Goal: Information Seeking & Learning: Learn about a topic

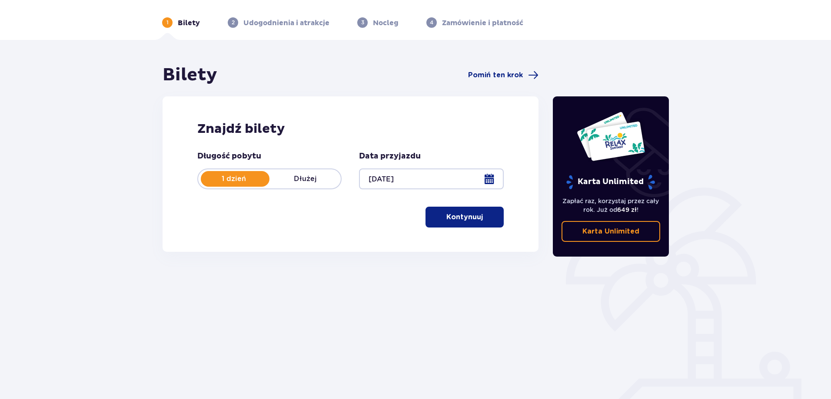
scroll to position [43, 0]
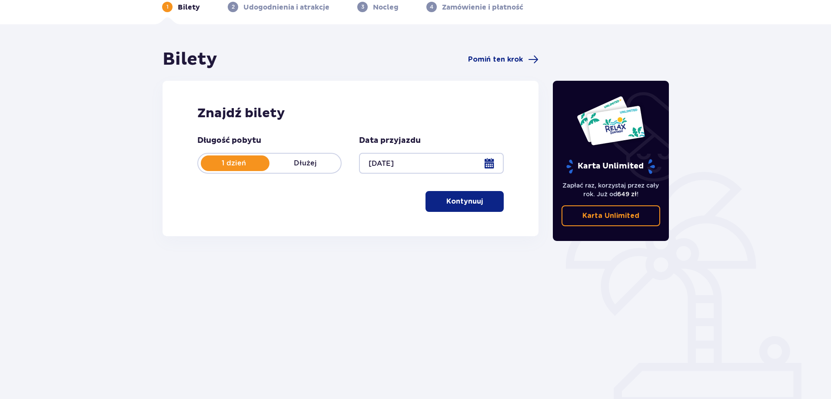
click at [463, 207] on button "Kontynuuj" at bounding box center [464, 201] width 78 height 21
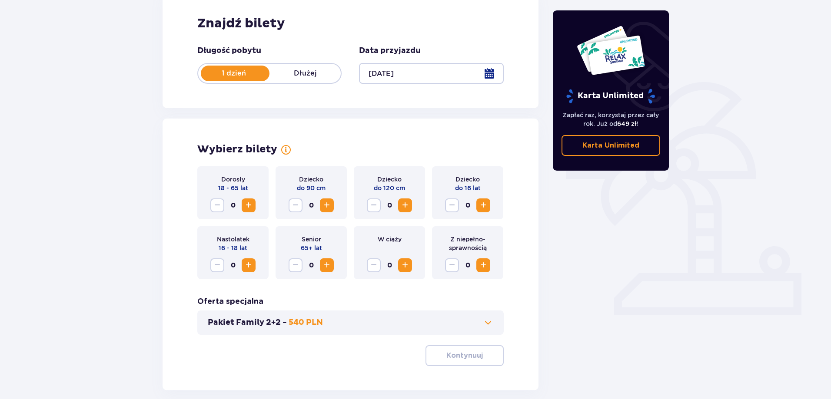
scroll to position [0, 0]
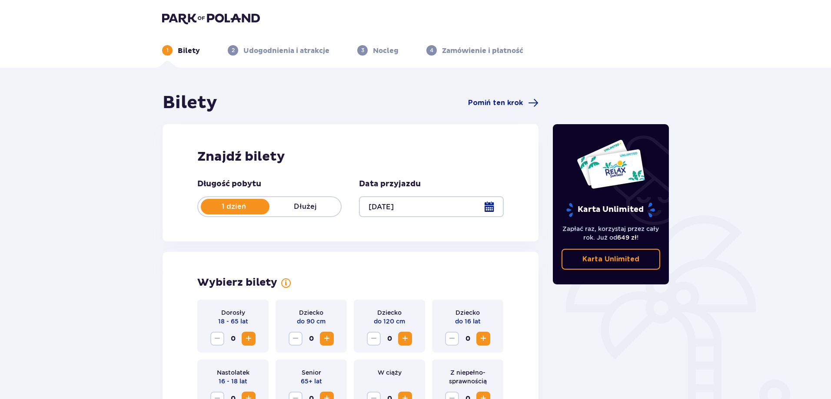
click at [205, 15] on img at bounding box center [211, 18] width 98 height 12
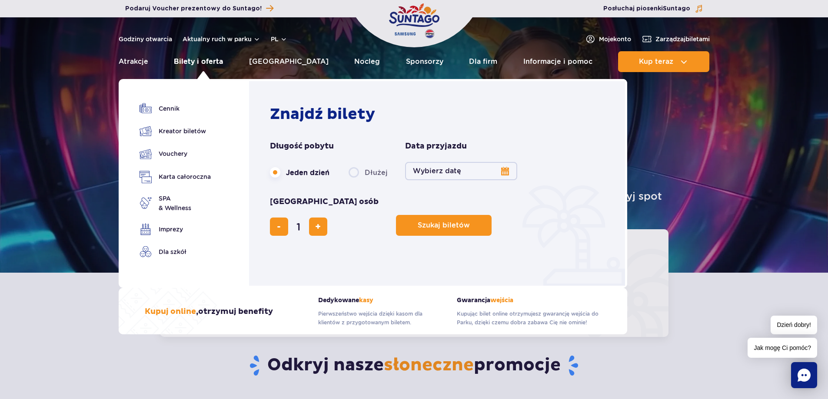
click at [201, 63] on link "Bilety i oferta" at bounding box center [198, 61] width 49 height 21
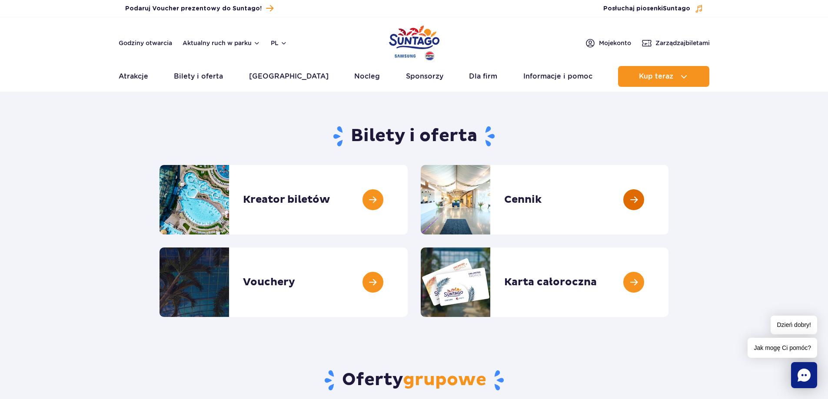
click at [668, 203] on link at bounding box center [668, 200] width 0 height 70
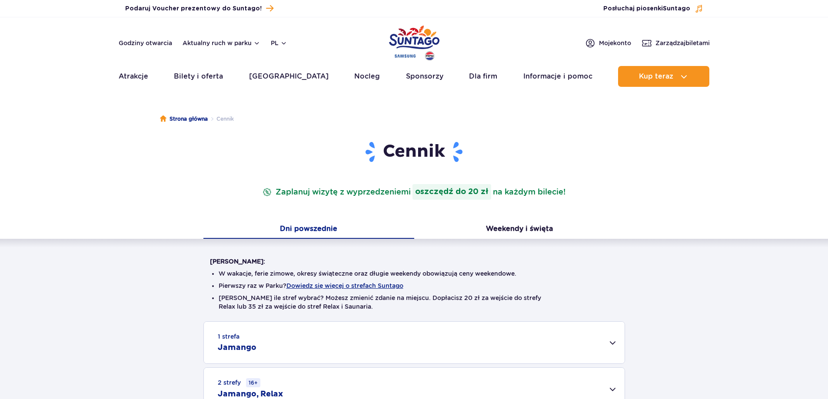
scroll to position [174, 0]
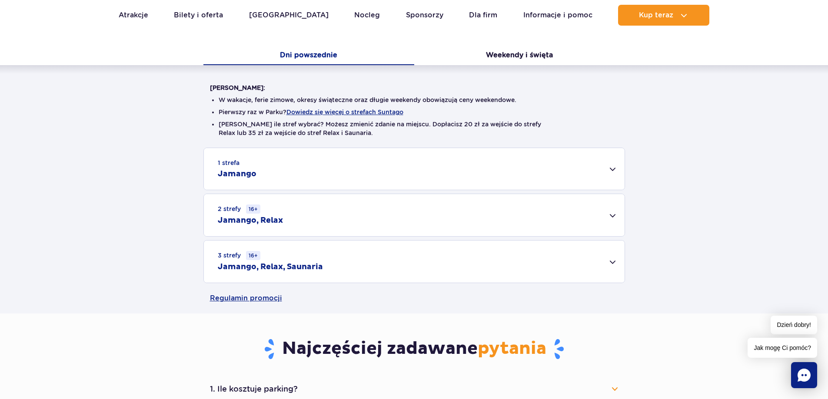
click at [620, 167] on div "1 strefa Jamango" at bounding box center [414, 169] width 421 height 42
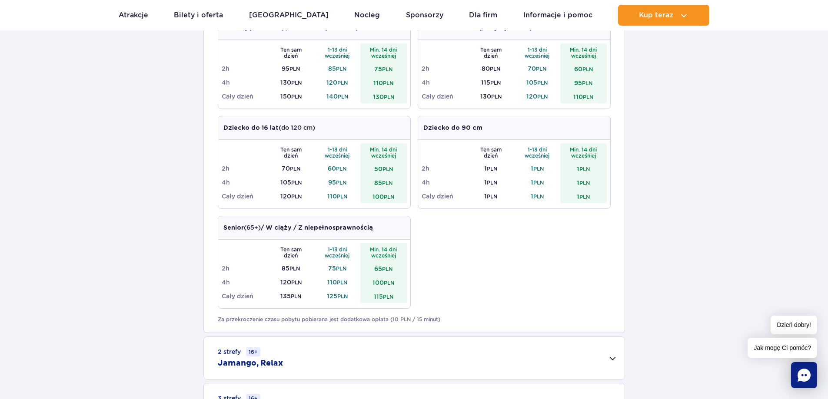
scroll to position [391, 0]
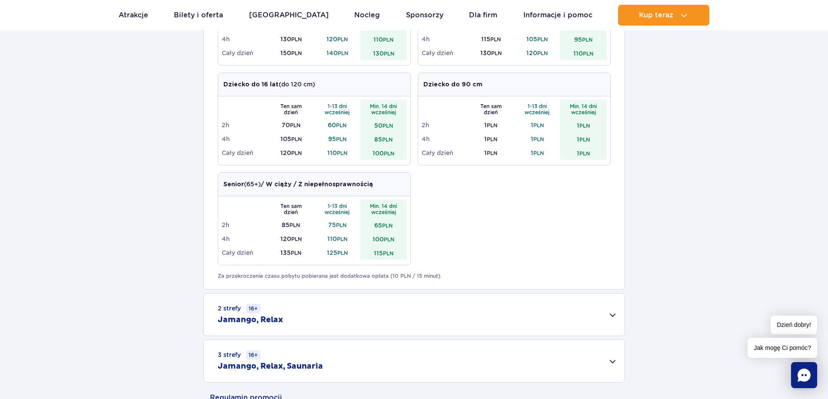
click at [610, 321] on div "2 strefy 16+ Jamango, Relax" at bounding box center [414, 315] width 421 height 42
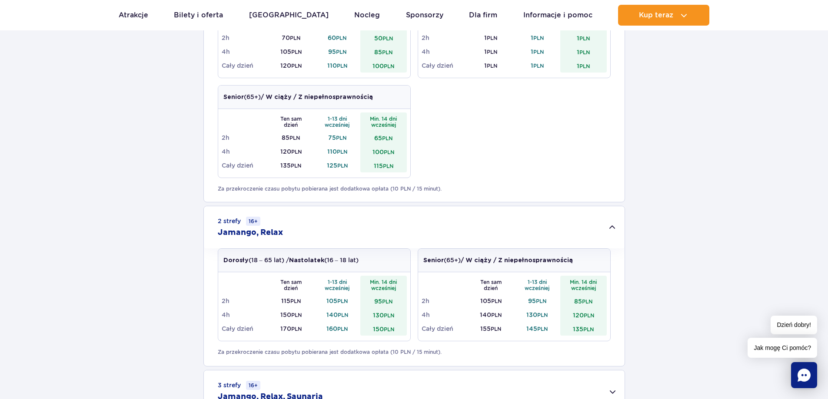
scroll to position [565, 0]
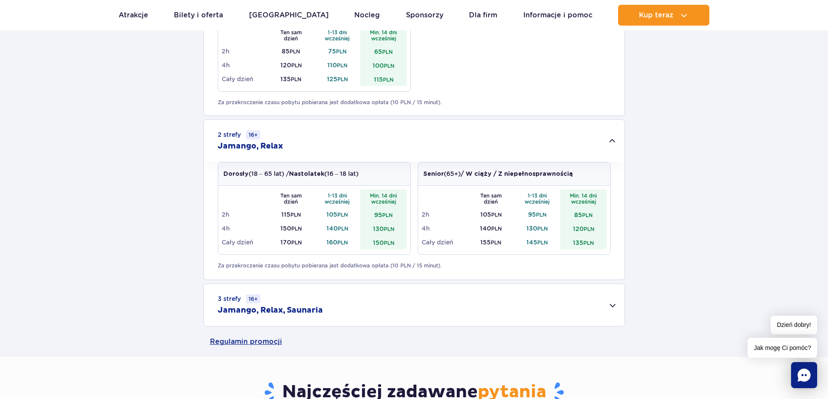
click at [608, 311] on div "3 strefy 16+ Jamango, Relax, Saunaria" at bounding box center [414, 305] width 421 height 42
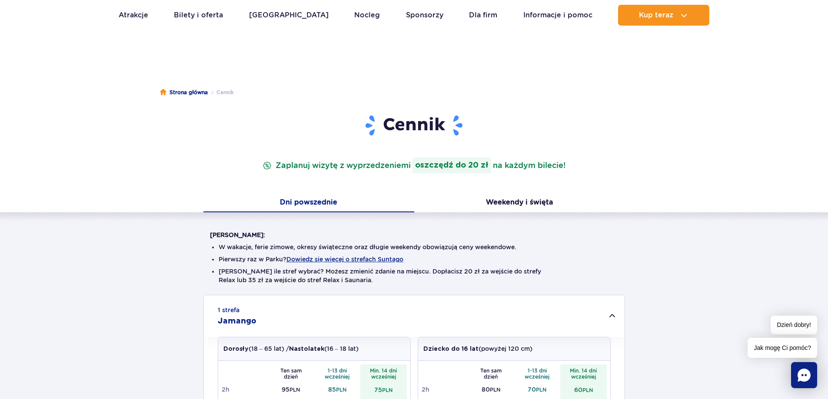
scroll to position [0, 0]
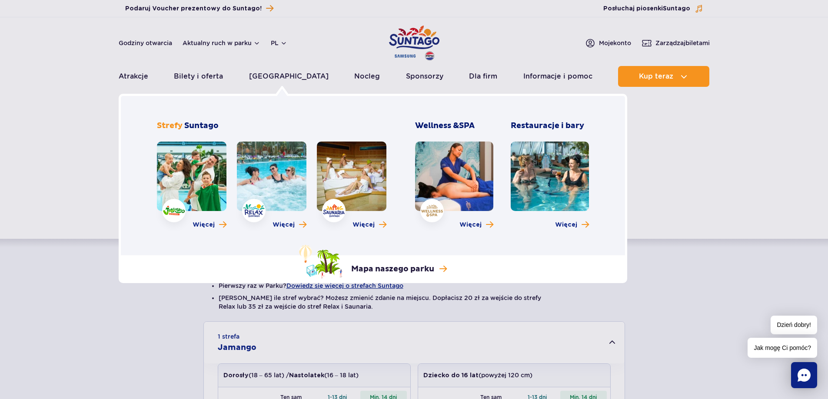
click at [177, 189] on link at bounding box center [192, 177] width 70 height 70
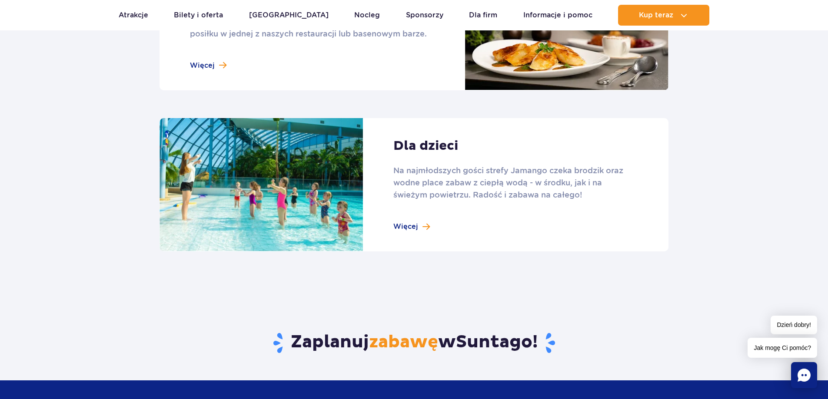
scroll to position [1173, 0]
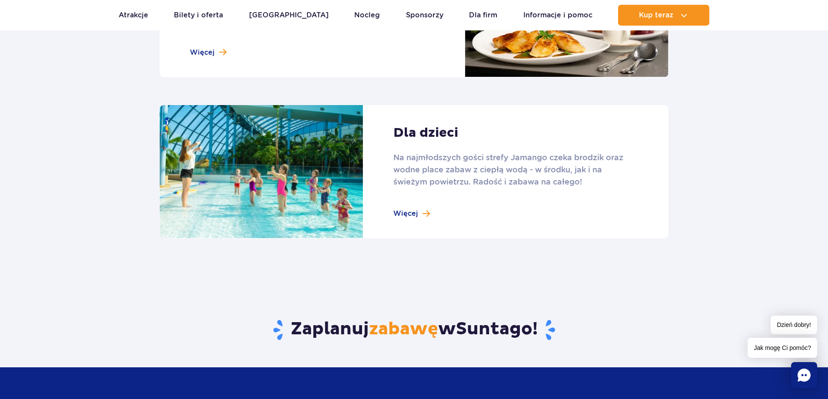
click at [416, 217] on link at bounding box center [413, 172] width 509 height 134
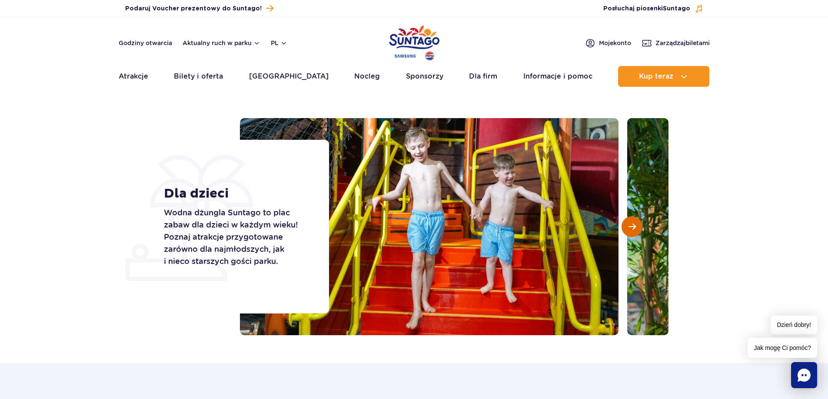
click at [632, 227] on span "Następny slajd" at bounding box center [631, 227] width 7 height 8
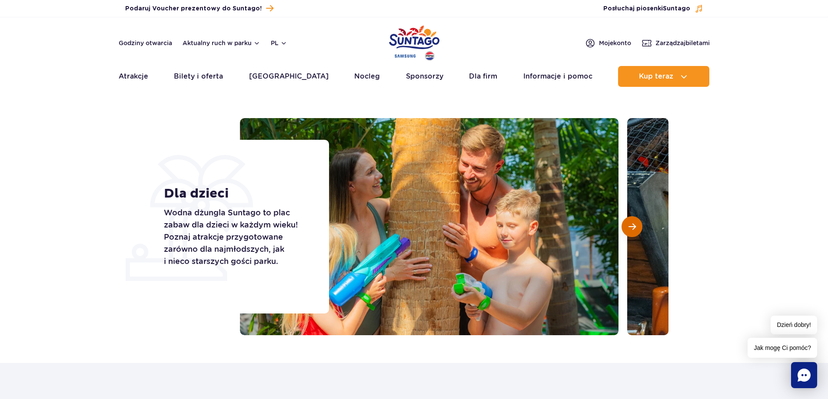
click at [632, 227] on span "Następny slajd" at bounding box center [631, 227] width 7 height 8
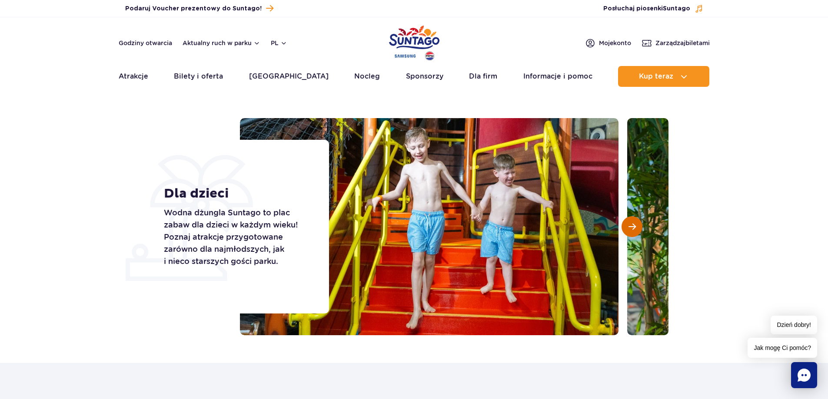
click at [632, 227] on span "Następny slajd" at bounding box center [631, 227] width 7 height 8
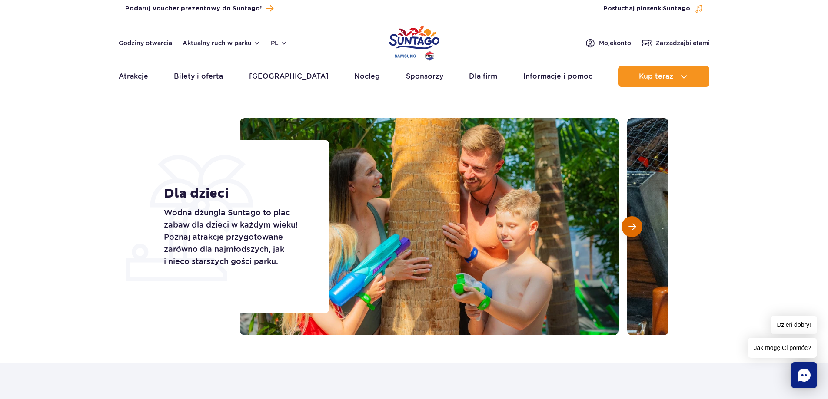
click at [632, 227] on span "Następny slajd" at bounding box center [631, 227] width 7 height 8
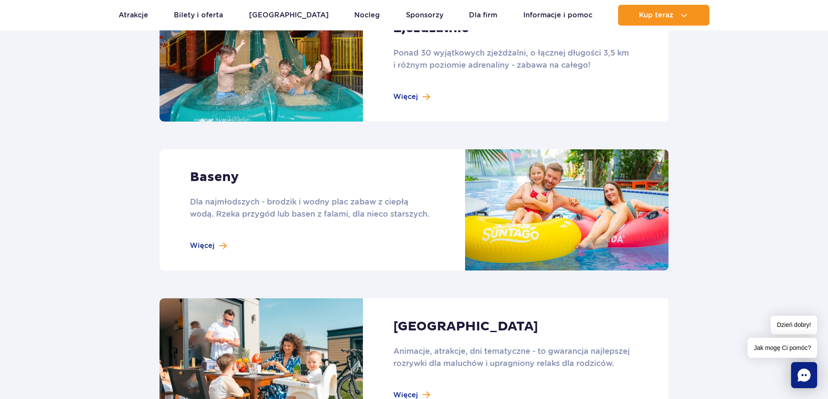
scroll to position [608, 0]
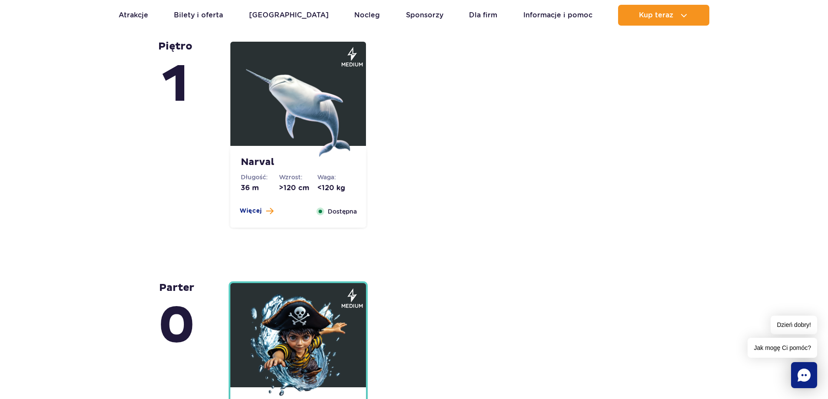
scroll to position [2042, 0]
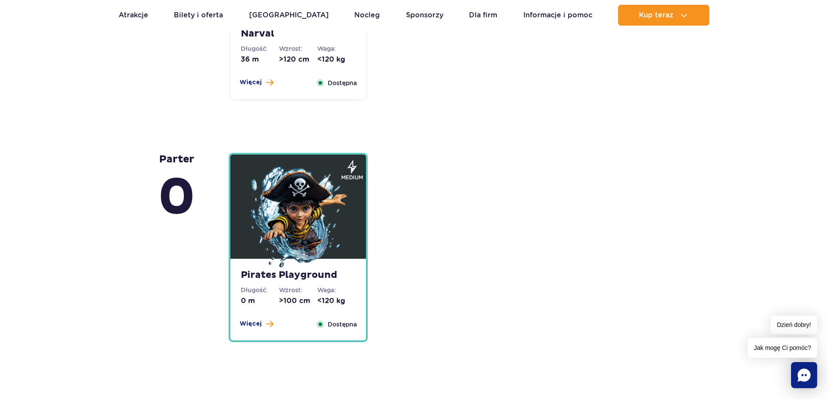
click at [321, 242] on img at bounding box center [298, 218] width 104 height 104
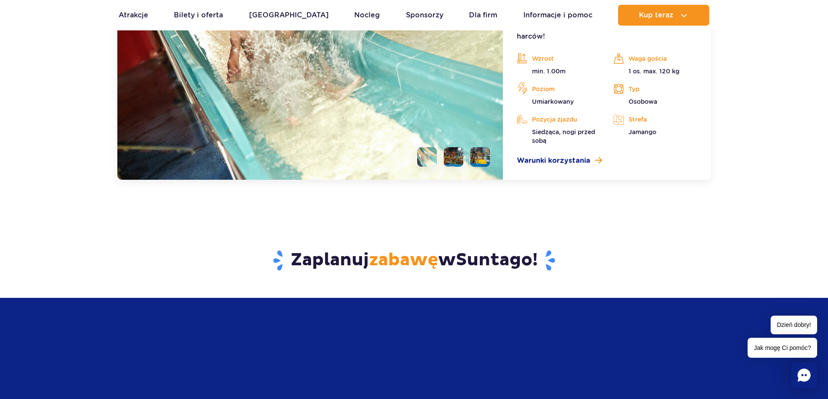
scroll to position [2352, 0]
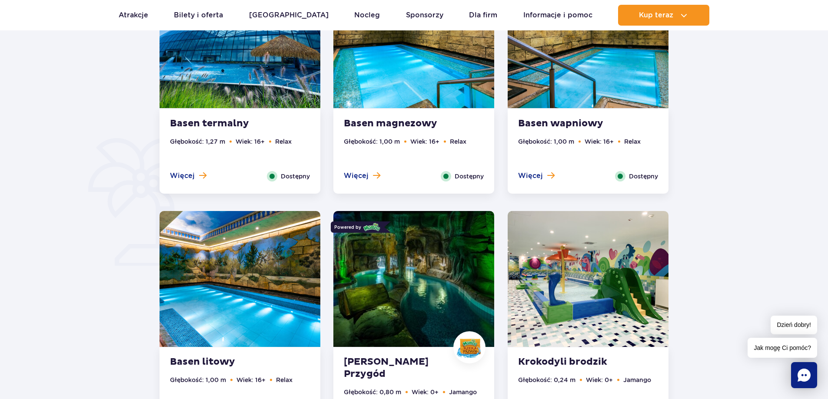
scroll to position [695, 0]
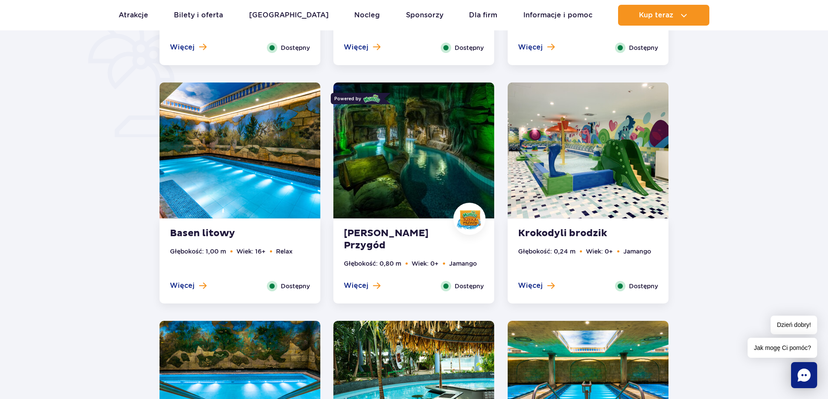
click at [388, 236] on strong "[PERSON_NAME] Przygód" at bounding box center [396, 240] width 105 height 24
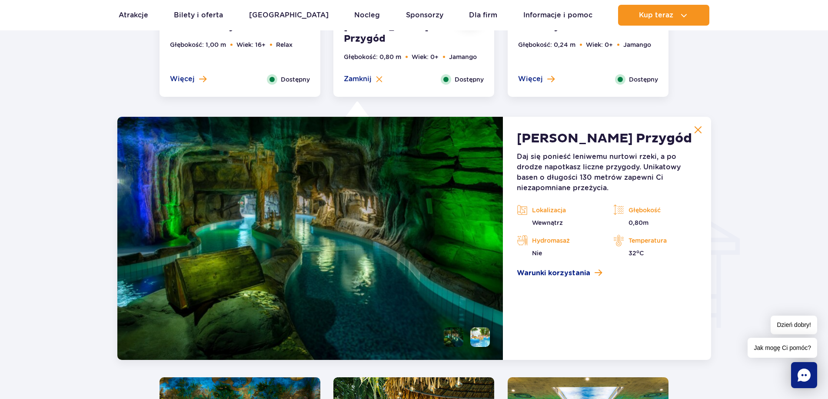
scroll to position [967, 0]
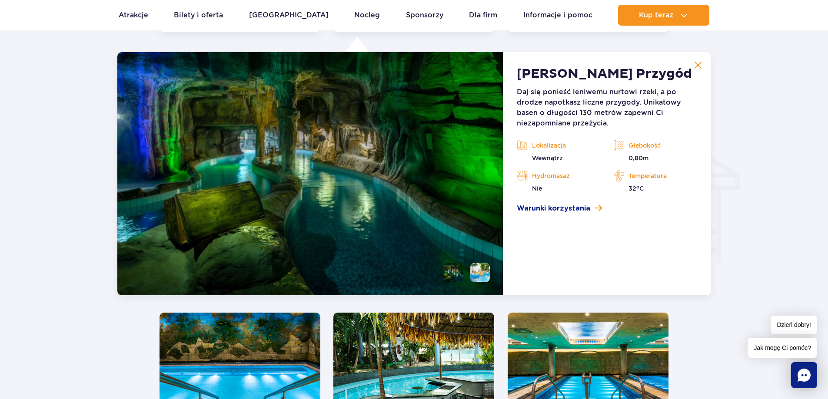
click at [481, 274] on li at bounding box center [480, 273] width 20 height 20
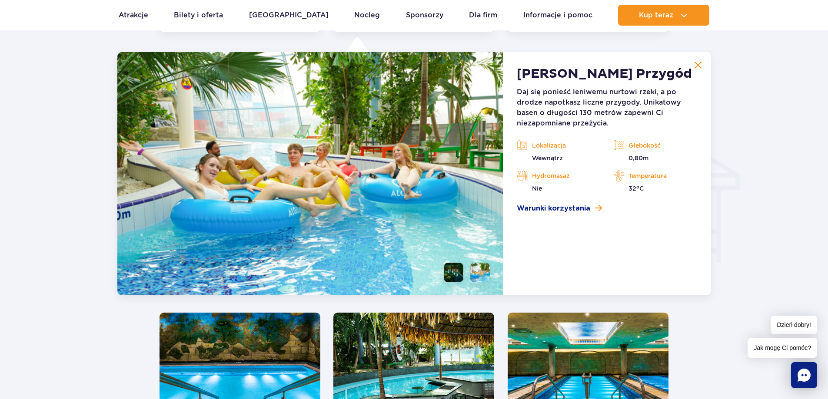
click at [458, 272] on li at bounding box center [454, 273] width 20 height 20
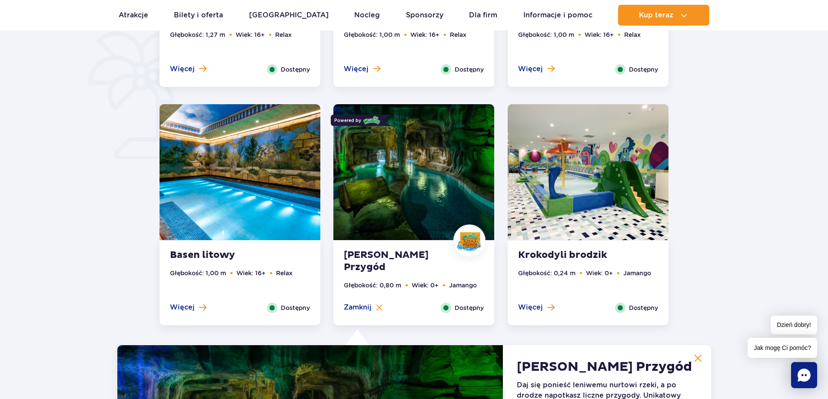
scroll to position [663, 0]
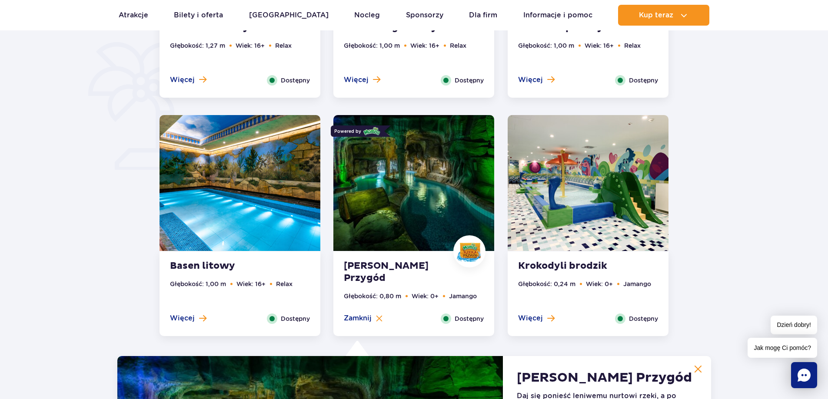
click at [560, 267] on strong "Krokodyli brodzik" at bounding box center [570, 266] width 105 height 12
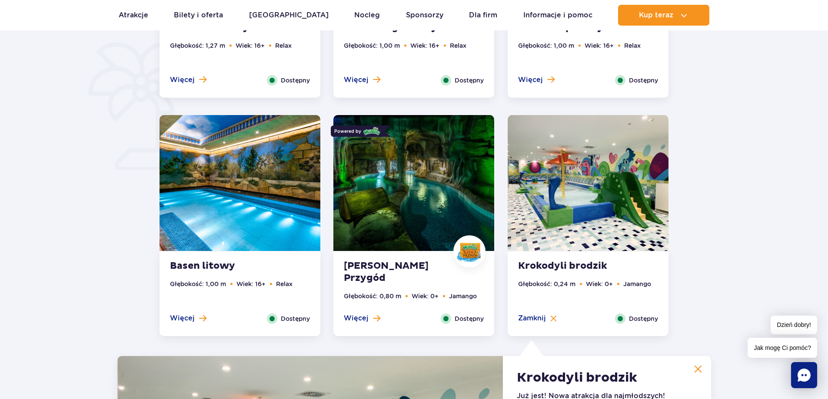
click at [378, 264] on strong "[PERSON_NAME] Przygód" at bounding box center [396, 272] width 105 height 24
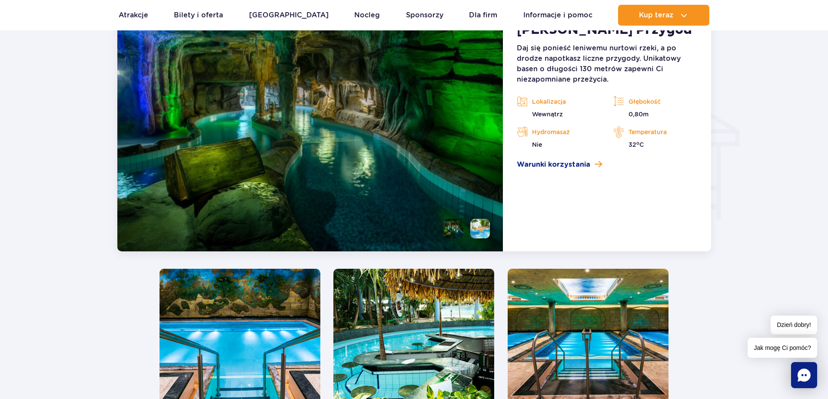
scroll to position [1010, 0]
click at [474, 225] on li at bounding box center [480, 229] width 20 height 20
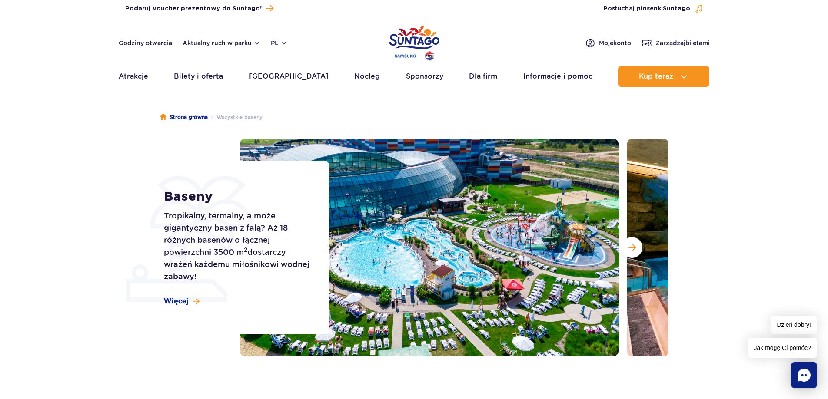
scroll to position [0, 0]
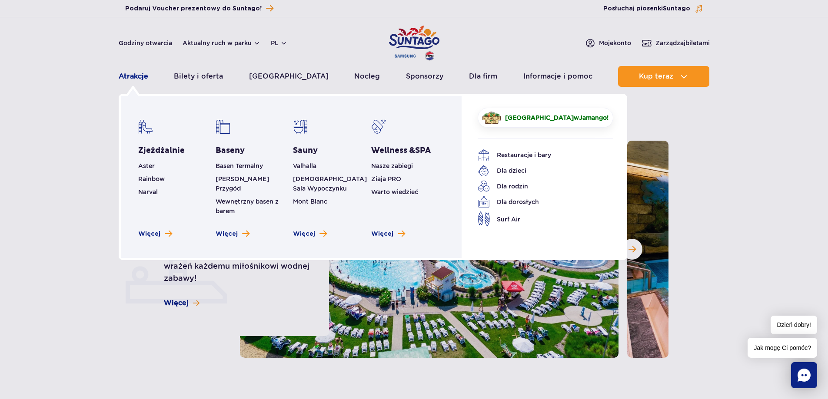
click at [142, 76] on link "Atrakcje" at bounding box center [134, 76] width 30 height 21
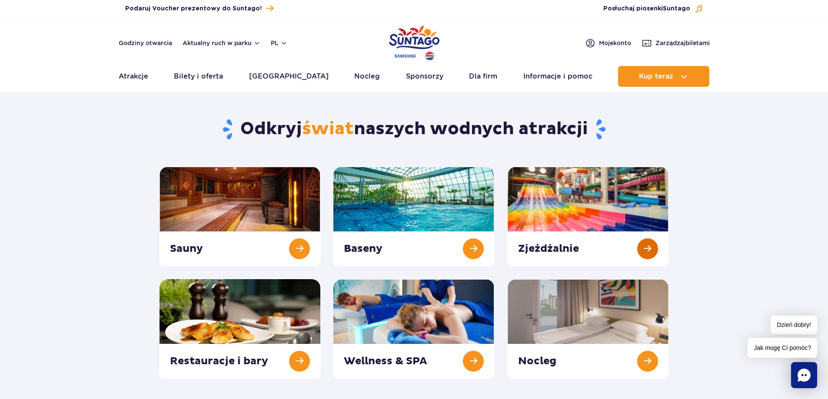
click at [651, 250] on link at bounding box center [587, 216] width 161 height 99
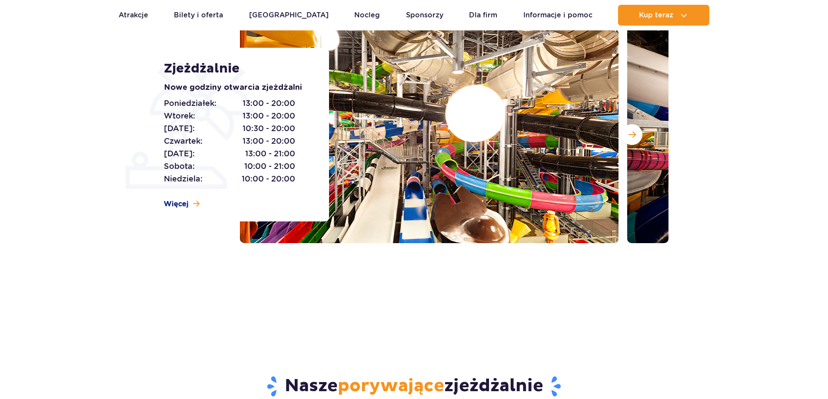
scroll to position [130, 0]
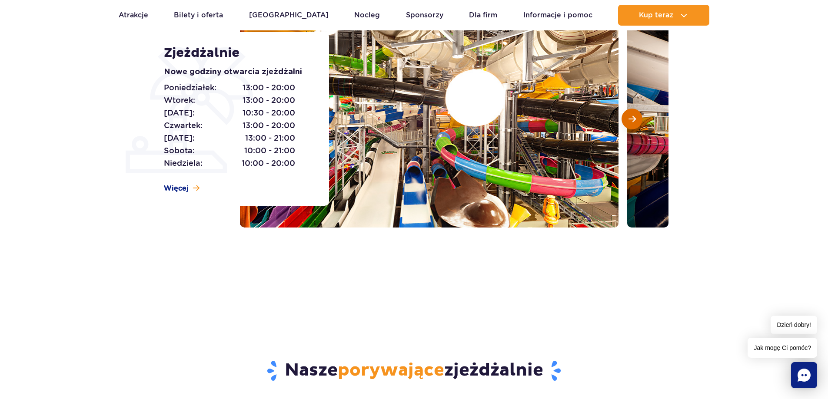
click at [640, 121] on button "Następny slajd" at bounding box center [631, 119] width 21 height 21
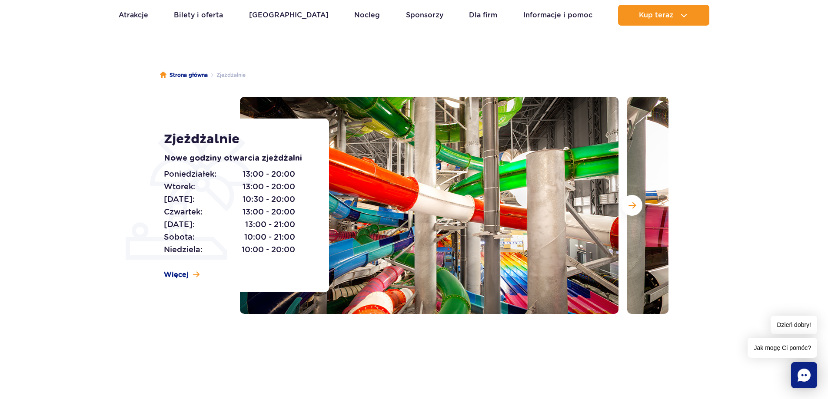
scroll to position [43, 0]
click at [634, 207] on span "Następny slajd" at bounding box center [631, 206] width 7 height 8
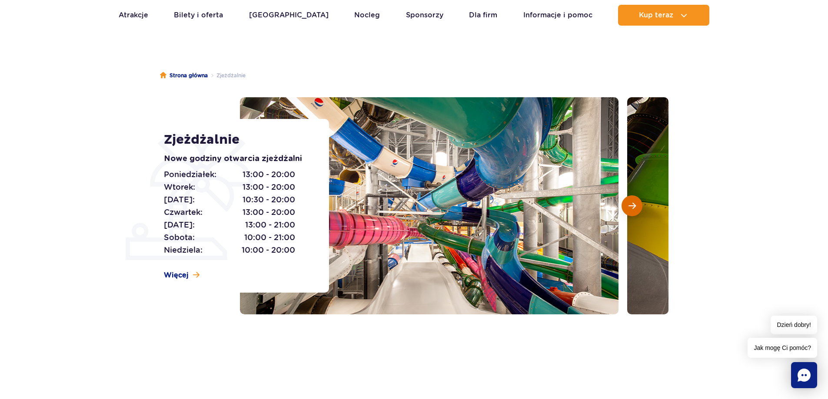
click at [633, 205] on span "Następny slajd" at bounding box center [631, 206] width 7 height 8
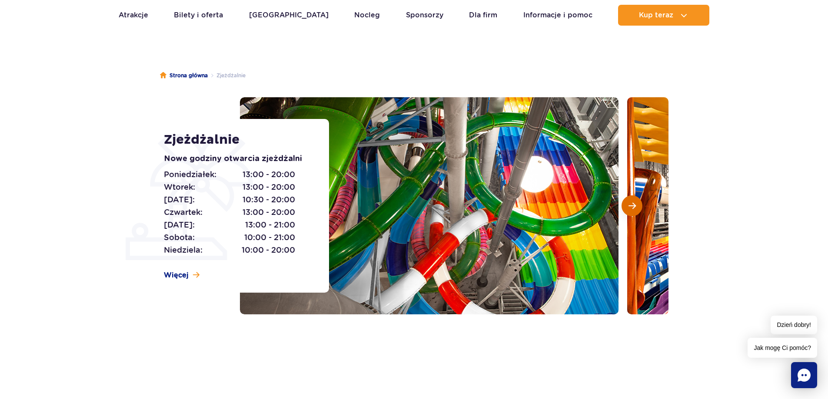
click at [633, 205] on span "Następny slajd" at bounding box center [631, 206] width 7 height 8
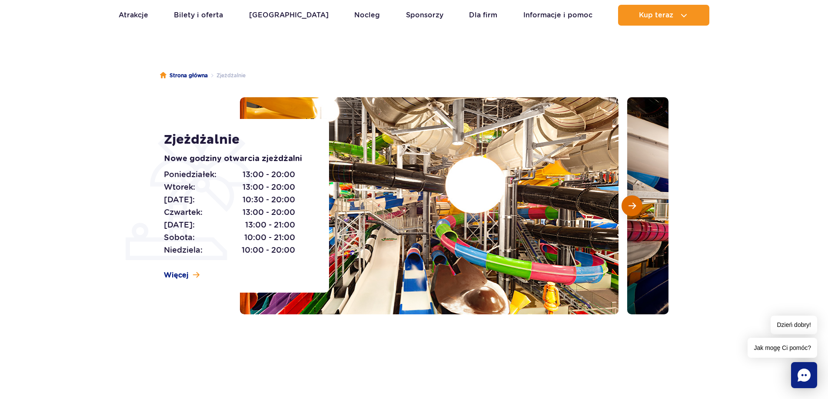
click at [633, 205] on span "Następny slajd" at bounding box center [631, 206] width 7 height 8
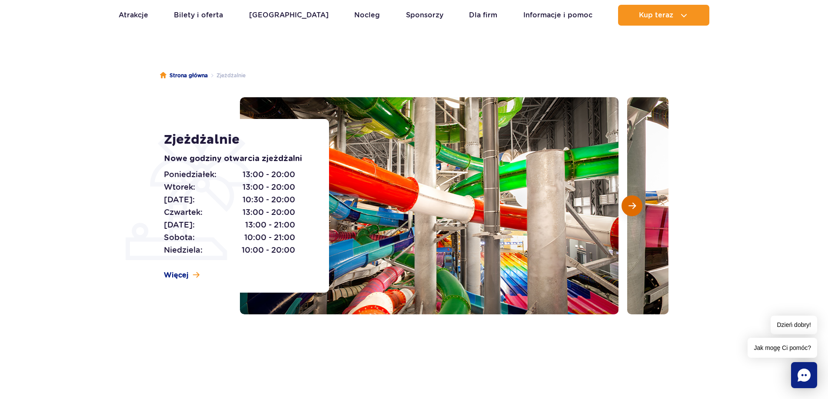
click at [632, 205] on span "Następny slajd" at bounding box center [631, 206] width 7 height 8
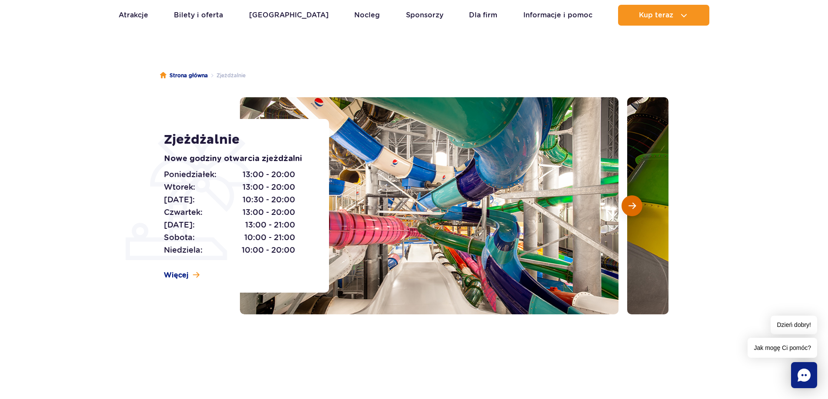
click at [632, 205] on span "Następny slajd" at bounding box center [631, 206] width 7 height 8
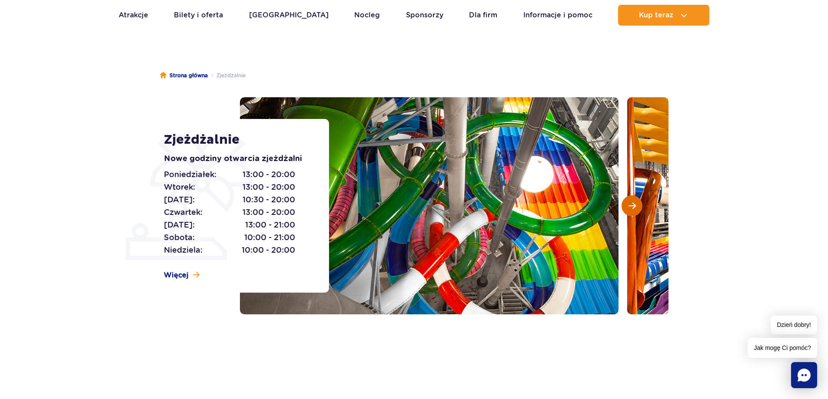
click at [632, 204] on span "Następny slajd" at bounding box center [631, 206] width 7 height 8
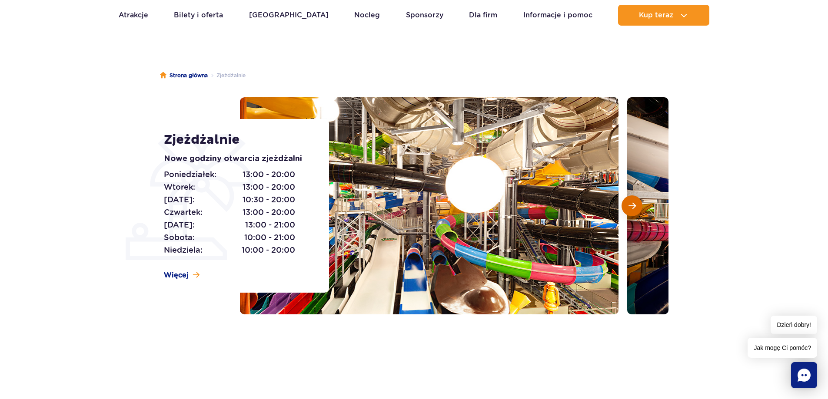
click at [632, 204] on span "Następny slajd" at bounding box center [631, 206] width 7 height 8
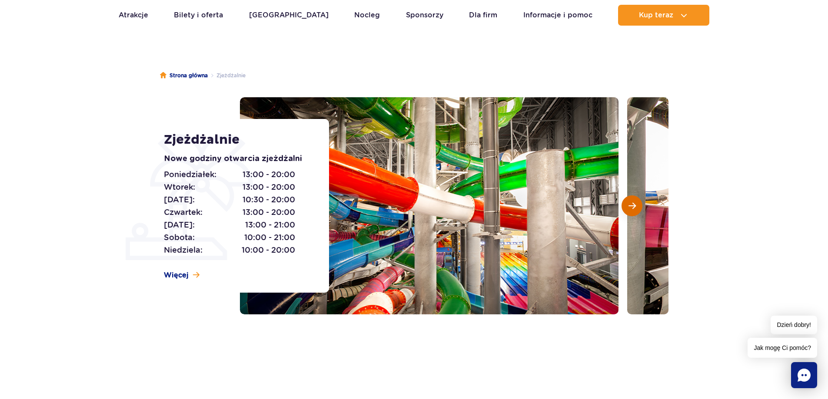
click at [632, 204] on span "Następny slajd" at bounding box center [631, 206] width 7 height 8
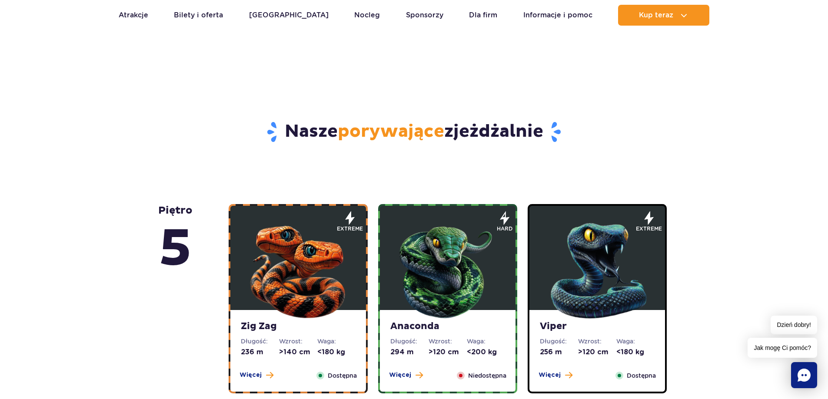
scroll to position [391, 0]
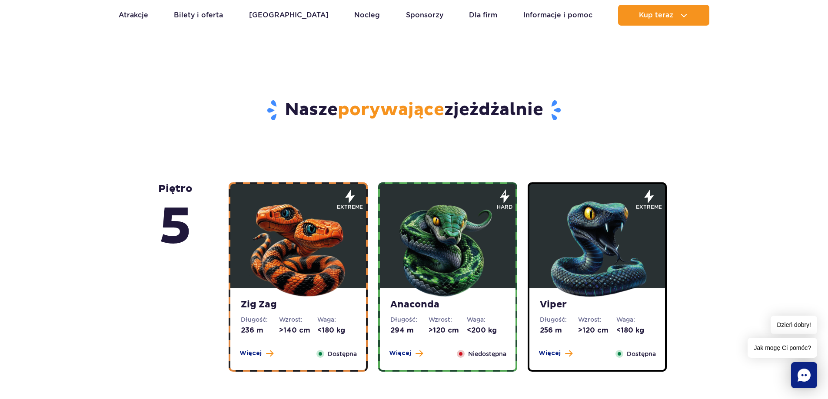
click at [341, 260] on img at bounding box center [298, 247] width 104 height 104
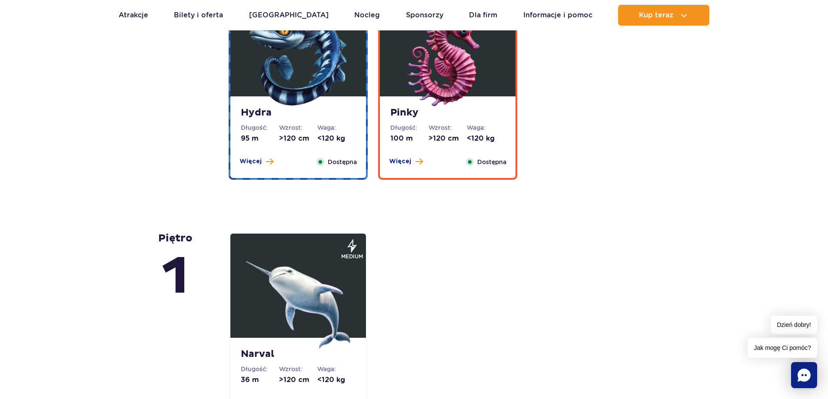
scroll to position [2164, 0]
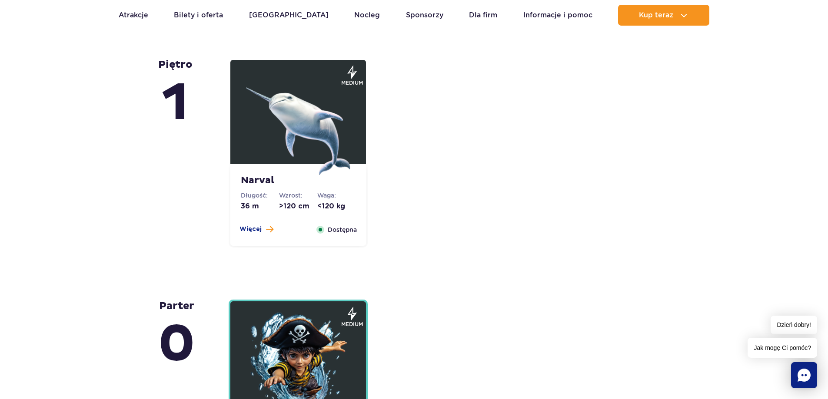
click at [294, 110] on img at bounding box center [298, 123] width 104 height 104
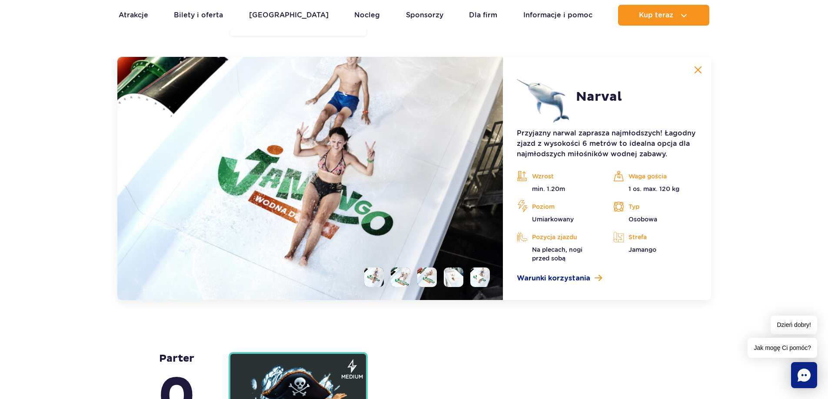
scroll to position [2110, 0]
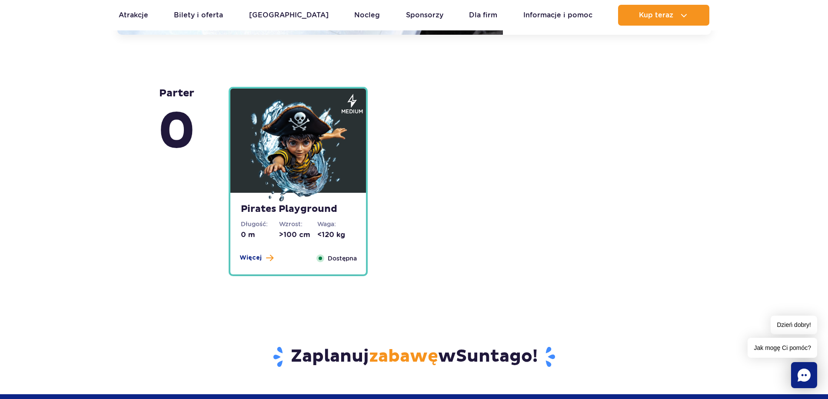
click at [329, 176] on img at bounding box center [298, 151] width 104 height 104
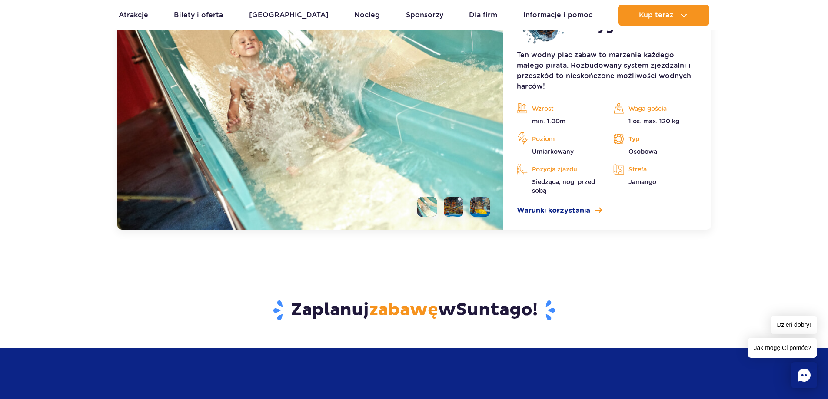
scroll to position [2526, 0]
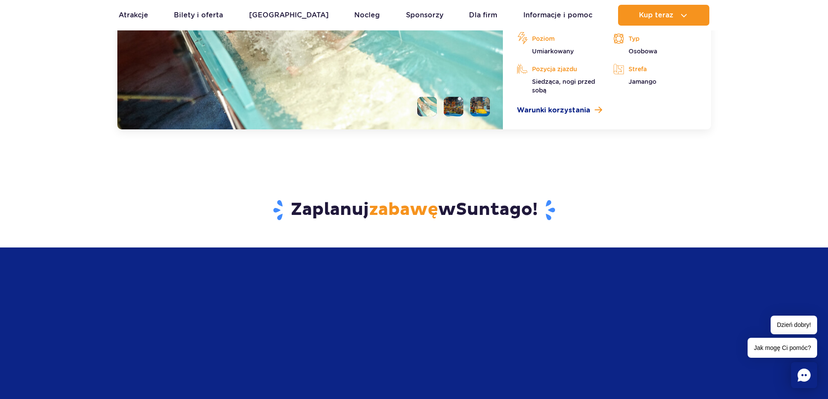
click at [456, 109] on li at bounding box center [454, 107] width 20 height 20
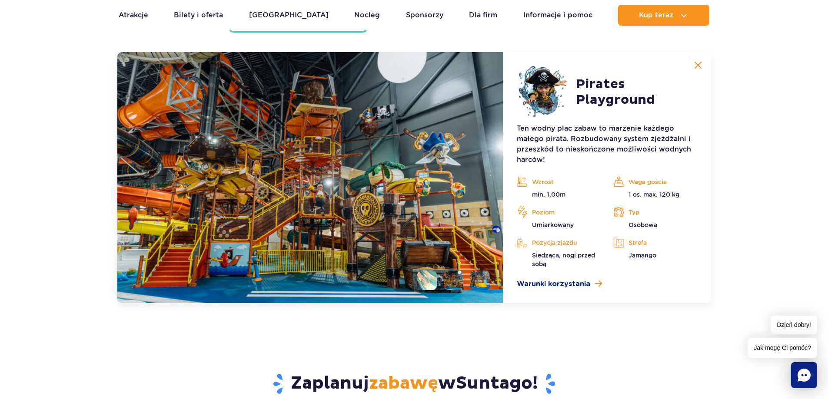
scroll to position [2308, 0]
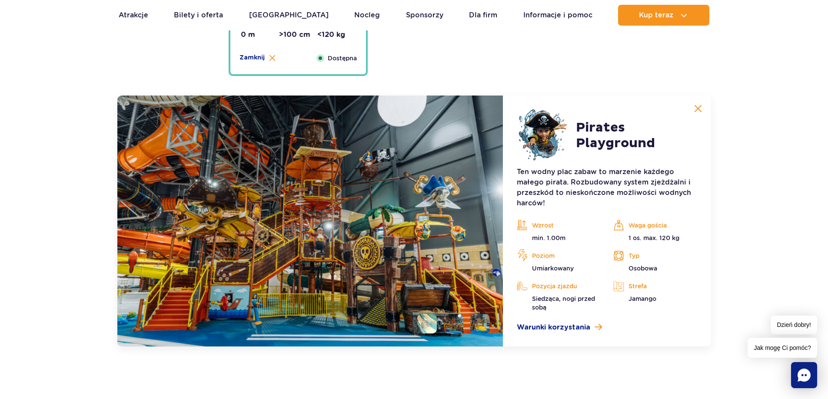
click at [488, 324] on li at bounding box center [480, 324] width 20 height 20
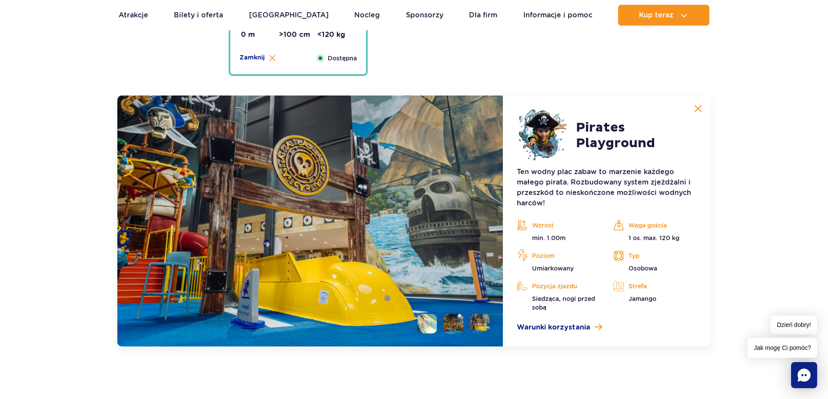
click at [462, 323] on li at bounding box center [454, 324] width 20 height 20
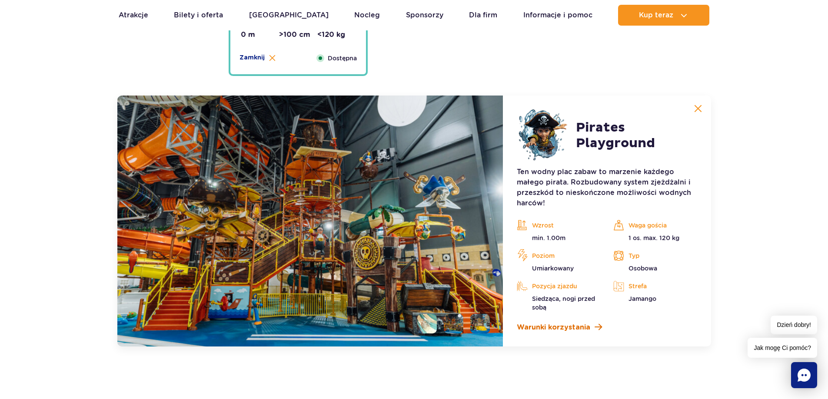
click at [548, 327] on span "Warunki korzystania" at bounding box center [553, 327] width 73 height 10
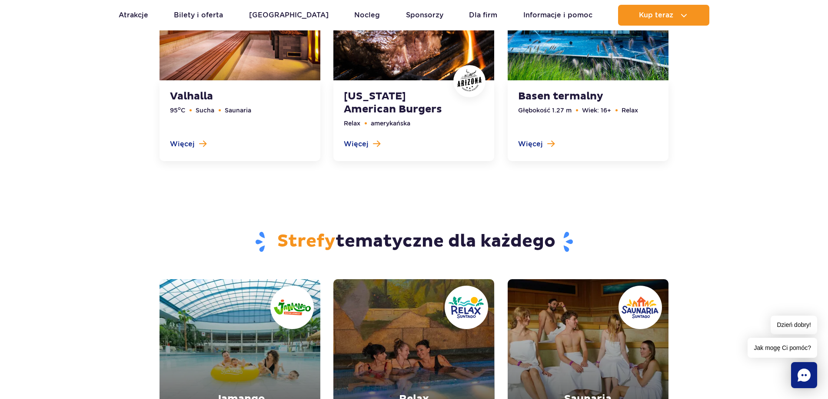
scroll to position [3264, 0]
